Goal: Task Accomplishment & Management: Manage account settings

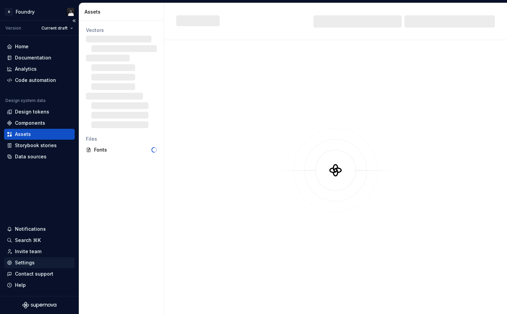
click at [25, 263] on div "Settings" at bounding box center [25, 262] width 20 height 7
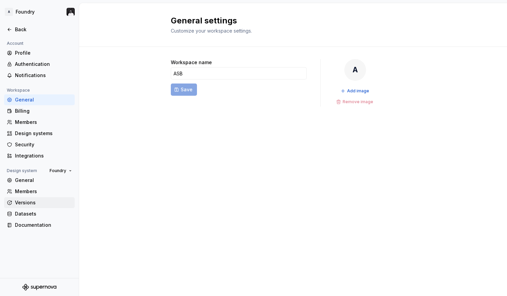
click at [23, 201] on div "Versions" at bounding box center [43, 202] width 57 height 7
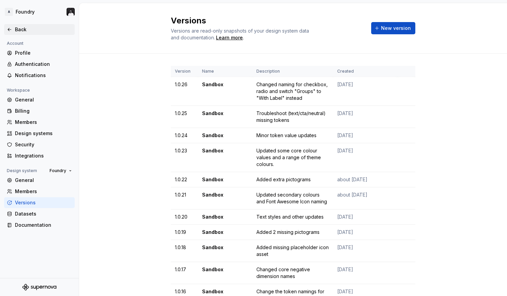
click at [11, 28] on icon at bounding box center [9, 29] width 5 height 5
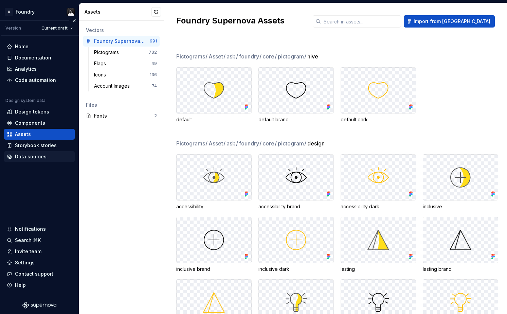
click at [29, 152] on div "Data sources" at bounding box center [39, 156] width 71 height 11
click at [29, 156] on div "Data sources" at bounding box center [31, 156] width 32 height 7
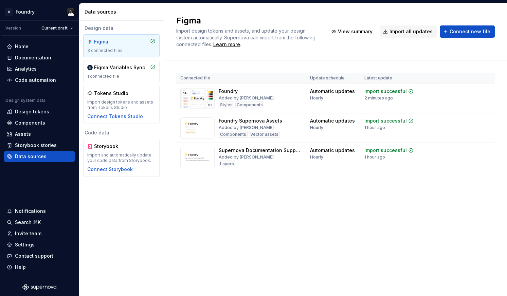
click at [363, 186] on div "Connected file Update schedule Latest update Foundry Added by [PERSON_NAME] Sty…" at bounding box center [335, 128] width 318 height 137
click at [462, 103] on div "Import updates" at bounding box center [459, 101] width 31 height 5
click at [19, 248] on div "Settings" at bounding box center [39, 244] width 71 height 11
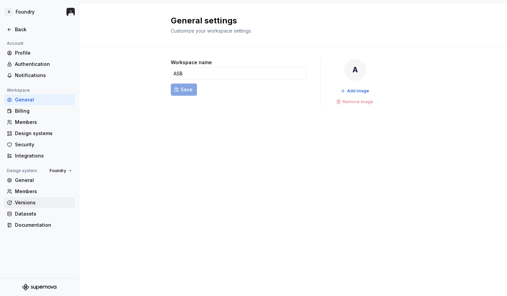
click at [23, 201] on div "Versions" at bounding box center [43, 202] width 57 height 7
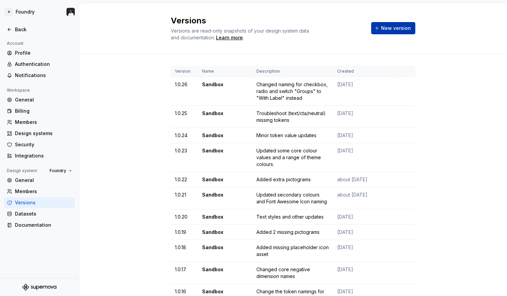
click at [398, 25] on span "New version" at bounding box center [396, 28] width 30 height 7
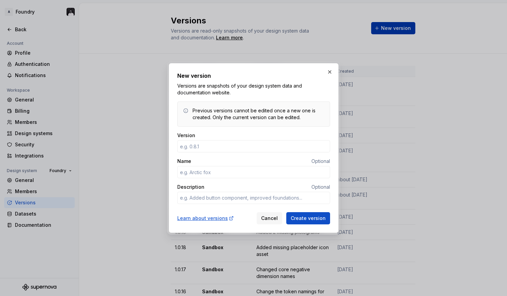
type input "1"
type textarea "*"
type input "1.0.27"
click at [208, 175] on input "Name" at bounding box center [253, 172] width 153 height 12
type textarea "*"
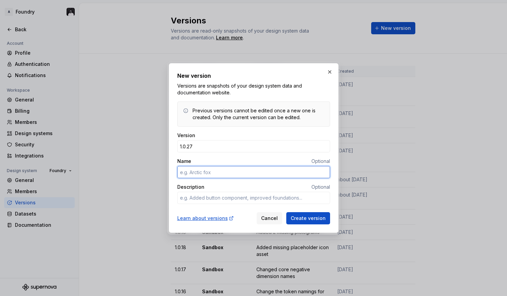
type input "S"
type textarea "*"
type input "Sandbox"
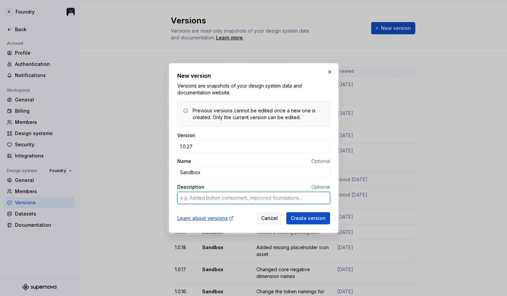
click at [212, 201] on textarea "Description" at bounding box center [253, 198] width 153 height 12
type textarea "*"
type textarea "F"
type textarea "*"
type textarea "Fi"
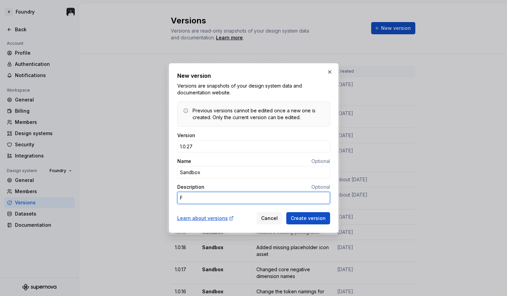
type textarea "*"
type textarea "Fix"
type textarea "*"
type textarea "Fixe"
type textarea "*"
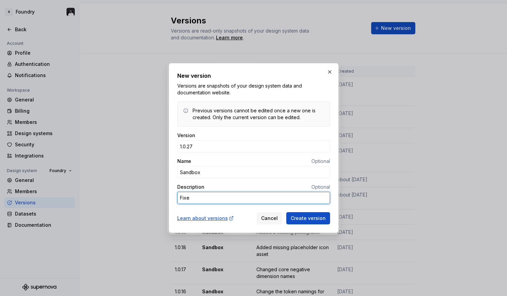
type textarea "Fixed"
type textarea "*"
type textarea "Fixed"
type textarea "*"
type textarea "Fixed t"
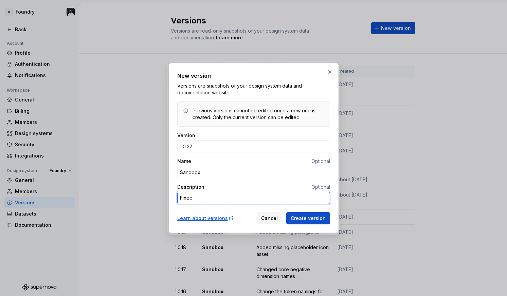
type textarea "*"
type textarea "Fixed to"
type textarea "*"
type textarea "Fixed toa"
type textarea "*"
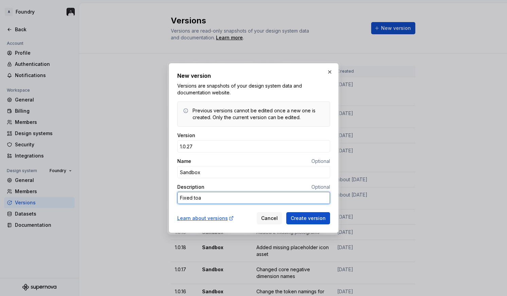
type textarea "Fixed toas"
type textarea "*"
type textarea "Fixed toast"
type textarea "*"
type textarea "Fixed toast"
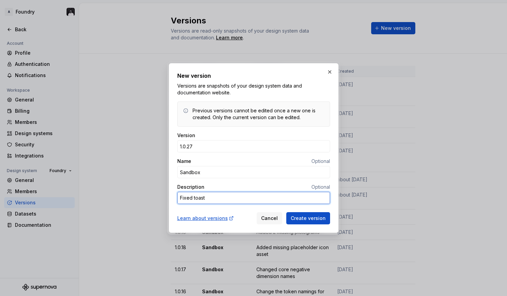
type textarea "*"
type textarea "Fixed toast h"
type textarea "*"
type textarea "Fixed toast he"
type textarea "*"
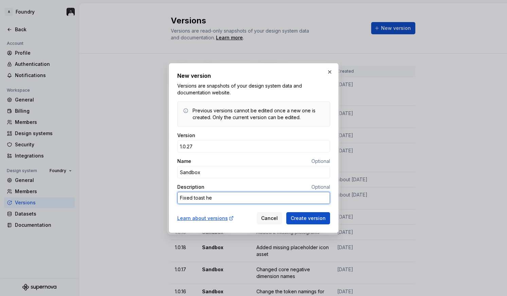
type textarea "Fixed toast hei"
type textarea "*"
type textarea "Fixed toast heig"
type textarea "*"
type textarea "Fixed toast heigh"
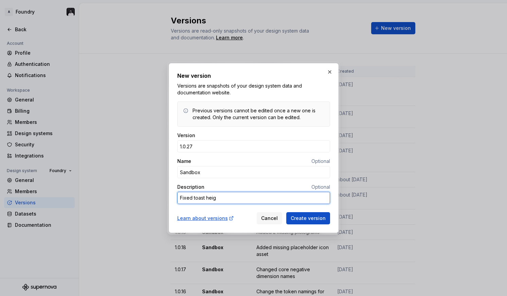
type textarea "*"
type textarea "Fixed toast height"
type textarea "*"
type textarea "Fixed toast height"
type textarea "*"
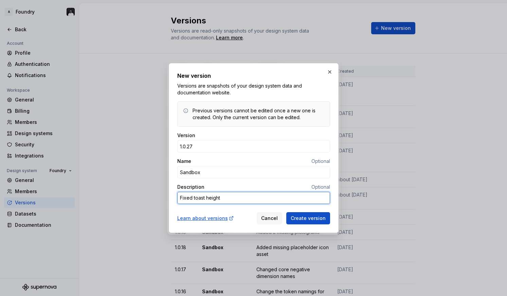
type textarea "Fixed toast height t"
type textarea "*"
type textarea "Fixed toast height to"
type textarea "*"
type textarea "Fixed toast height tok"
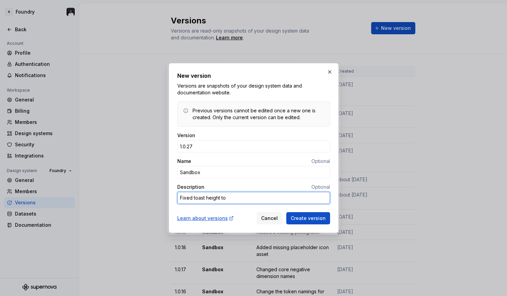
type textarea "*"
type textarea "Fixed toast height toke"
type textarea "*"
type textarea "Fixed toast height token"
type textarea "*"
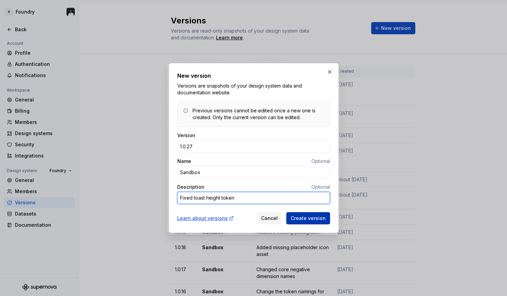
type textarea "Fixed toast height token"
click at [310, 219] on span "Create version" at bounding box center [308, 218] width 35 height 7
type textarea "*"
